Goal: Book appointment/travel/reservation

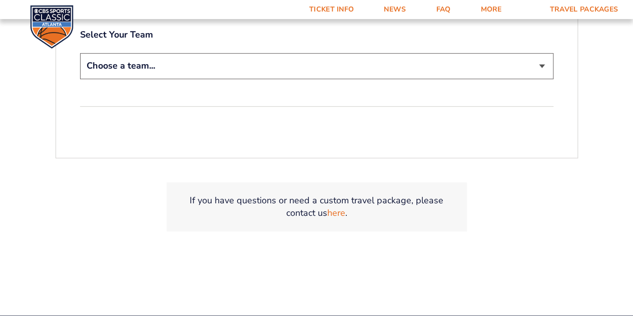
scroll to position [276, 0]
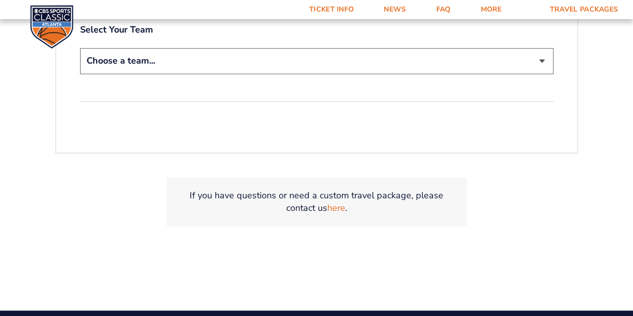
click at [169, 59] on select "Choose a team... [US_STATE] Wildcats [US_STATE] State Buckeyes [US_STATE] Tar H…" at bounding box center [316, 61] width 473 height 26
select select "12756"
click at [80, 48] on select "Choose a team... [US_STATE] Wildcats [US_STATE] State Buckeyes [US_STATE] Tar H…" at bounding box center [316, 61] width 473 height 26
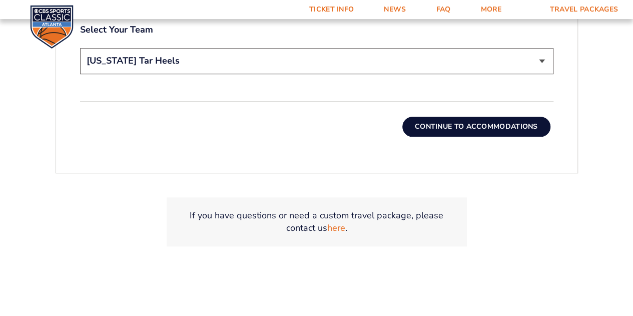
click at [416, 127] on button "Continue To Accommodations" at bounding box center [476, 127] width 148 height 20
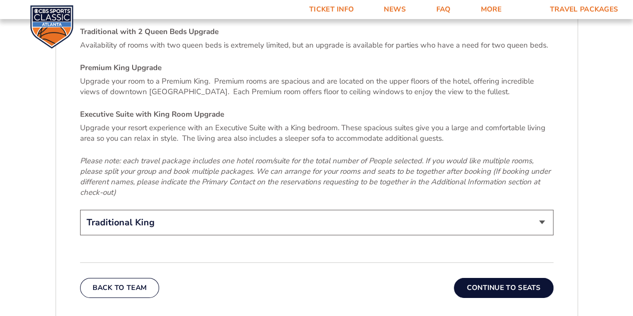
scroll to position [1530, 0]
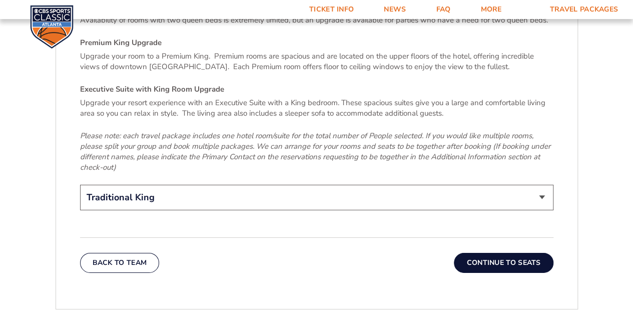
click at [490, 253] on button "Continue To Seats" at bounding box center [503, 263] width 99 height 20
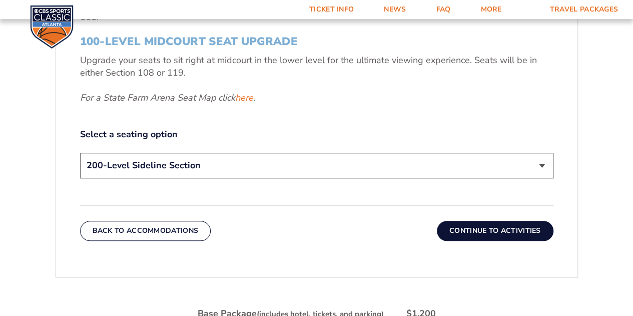
scroll to position [449, 0]
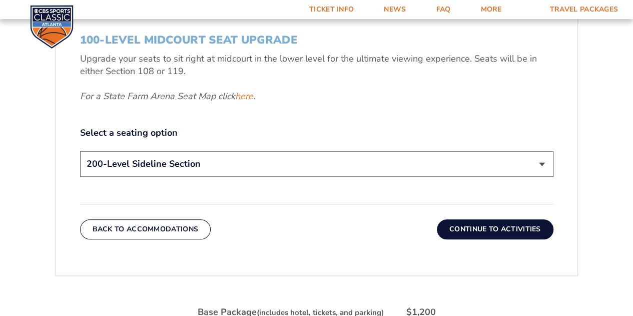
click at [301, 161] on select "200-Level Sideline Section 100-Level Corner Seat Upgrade (+$120 per person) 100…" at bounding box center [316, 164] width 473 height 26
click at [345, 96] on p "For a State Farm Arena Seat Map click here ." at bounding box center [316, 96] width 473 height 13
click at [334, 12] on link "Ticket Info" at bounding box center [331, 9] width 75 height 19
